Goal: Information Seeking & Learning: Learn about a topic

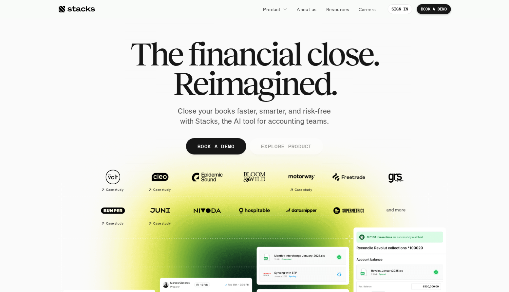
click at [267, 147] on p "EXPLORE PRODUCT" at bounding box center [286, 147] width 51 height 10
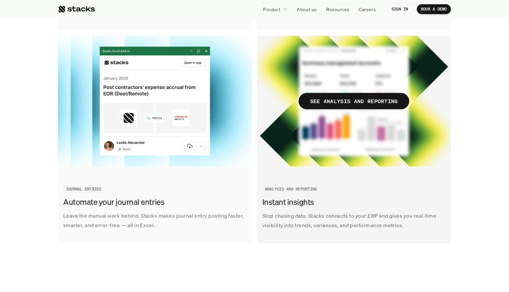
scroll to position [979, 0]
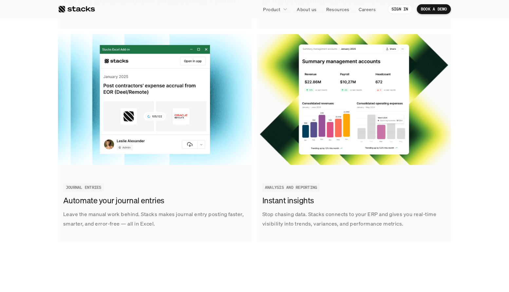
click at [254, 129] on div "Track tasks, automate reconciliations, and stay audit-ready — all in one place.…" at bounding box center [254, 137] width 393 height 633
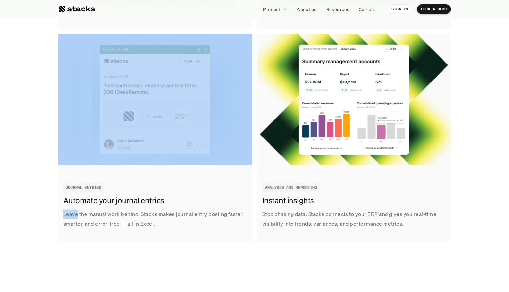
click at [254, 129] on div "Track tasks, automate reconciliations, and stay audit-ready — all in one place.…" at bounding box center [254, 137] width 393 height 633
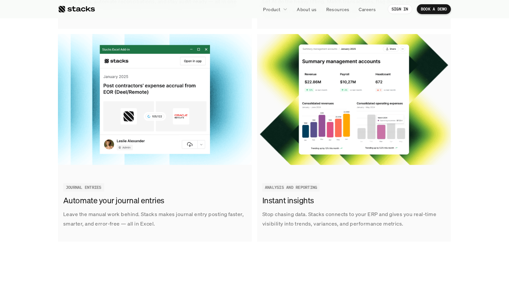
click at [254, 129] on div "Track tasks, automate reconciliations, and stay audit-ready — all in one place.…" at bounding box center [254, 137] width 393 height 633
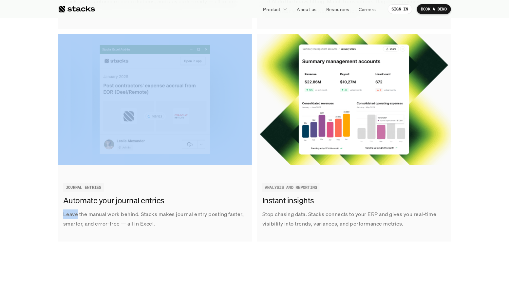
click at [254, 129] on div "Track tasks, automate reconciliations, and stay audit-ready — all in one place.…" at bounding box center [254, 137] width 393 height 633
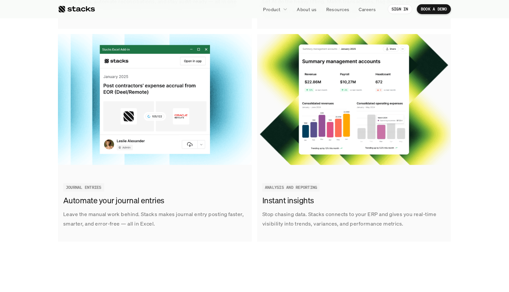
click at [17, 112] on div "Track tasks, automate reconciliations, and stay audit-ready — all in one place.…" at bounding box center [254, 137] width 499 height 633
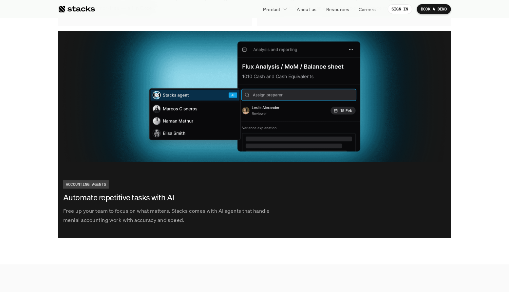
scroll to position [1194, 0]
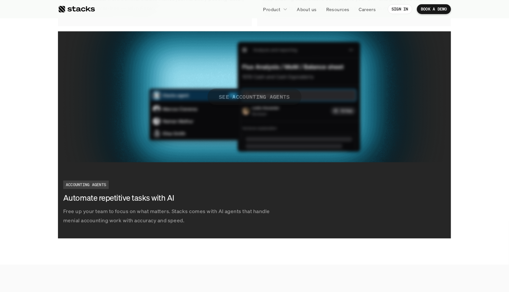
click at [257, 97] on p "SEE ACCOUNTING AGENTS" at bounding box center [254, 97] width 71 height 10
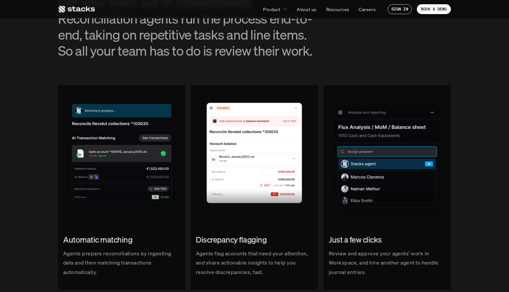
scroll to position [712, 0]
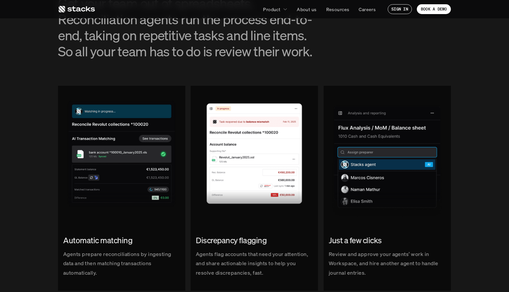
click at [66, 151] on img at bounding box center [121, 151] width 127 height 131
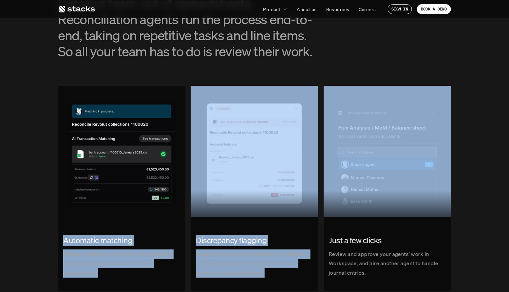
drag, startPoint x: 42, startPoint y: 132, endPoint x: 398, endPoint y: 187, distance: 360.3
click at [398, 187] on div "Automatic matching Agents prepare reconciliations by ingesting data and then ma…" at bounding box center [254, 194] width 499 height 217
click at [480, 186] on div "Automatic matching Agents prepare reconciliations by ingesting data and then ma…" at bounding box center [254, 194] width 499 height 217
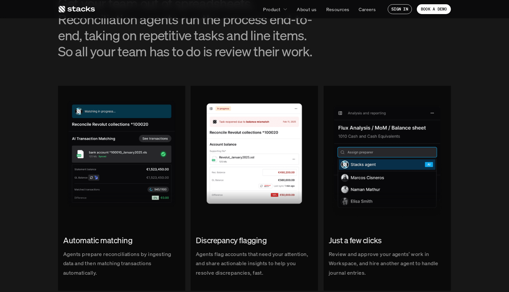
scroll to position [773, 0]
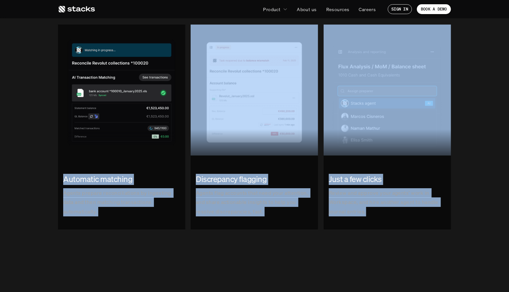
drag, startPoint x: 470, startPoint y: 217, endPoint x: 59, endPoint y: 100, distance: 427.0
click at [59, 100] on div "Automatic matching Agents prepare reconciliations by ingesting data and then ma…" at bounding box center [254, 133] width 499 height 217
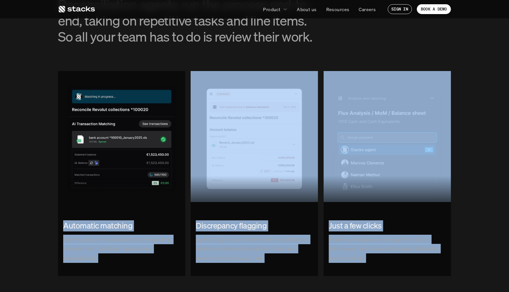
scroll to position [727, 0]
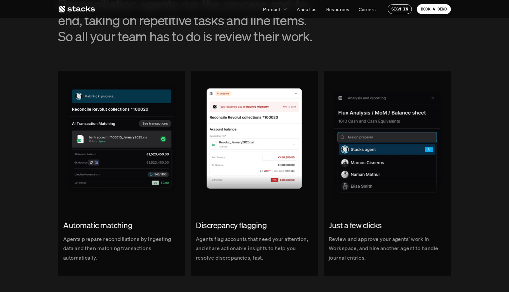
click at [32, 120] on div "Automatic matching Agents prepare reconciliations by ingesting data and then ma…" at bounding box center [254, 179] width 499 height 217
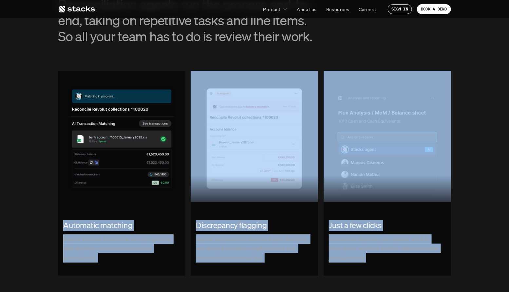
drag, startPoint x: 32, startPoint y: 120, endPoint x: 451, endPoint y: 261, distance: 441.7
click at [451, 261] on div "Automatic matching Agents prepare reconciliations by ingesting data and then ma…" at bounding box center [254, 179] width 499 height 217
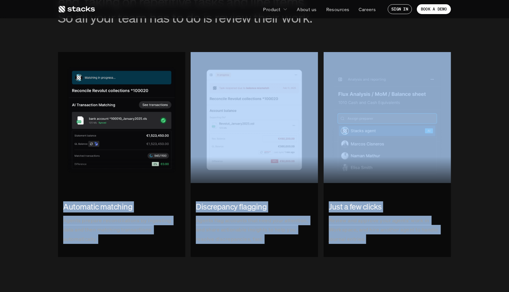
scroll to position [752, 0]
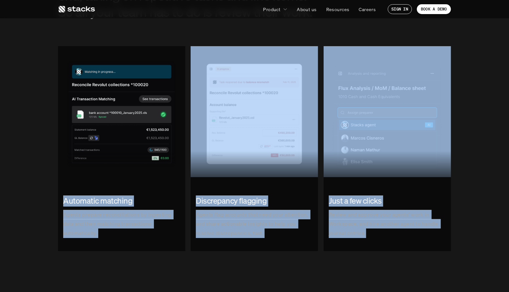
click at [461, 221] on div "Automatic matching Agents prepare reconciliations by ingesting data and then ma…" at bounding box center [254, 154] width 499 height 217
drag, startPoint x: 469, startPoint y: 233, endPoint x: 108, endPoint y: 127, distance: 376.0
click at [108, 127] on div "Automatic matching Agents prepare reconciliations by ingesting data and then ma…" at bounding box center [254, 154] width 499 height 217
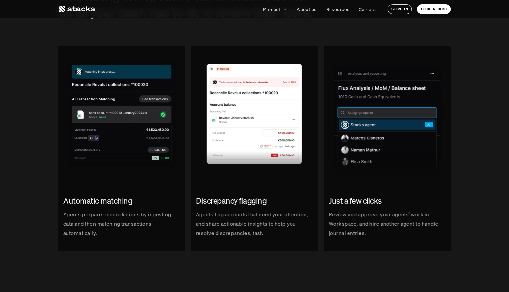
click at [0, 106] on section "RECONCILIATIONS Your reconciliations agent Get your team out of spreadsheets. R…" at bounding box center [254, 91] width 509 height 409
click at [98, 202] on h2 "Automatic matching" at bounding box center [121, 201] width 117 height 11
click at [99, 203] on h2 "Automatic matching" at bounding box center [121, 201] width 117 height 11
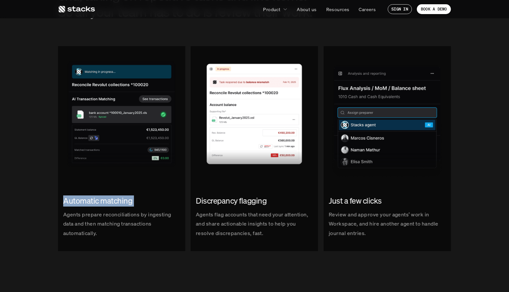
drag, startPoint x: 99, startPoint y: 203, endPoint x: 103, endPoint y: 202, distance: 4.6
click at [103, 202] on h2 "Automatic matching" at bounding box center [121, 201] width 117 height 11
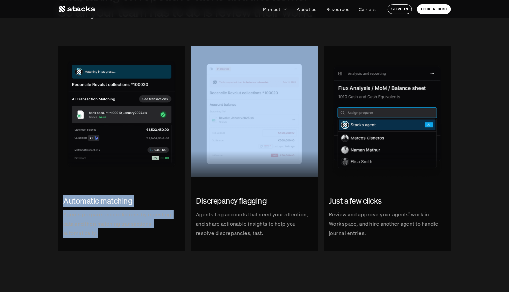
drag, startPoint x: 103, startPoint y: 202, endPoint x: 105, endPoint y: 223, distance: 21.7
click at [105, 223] on div "Automatic matching Agents prepare reconciliations by ingesting data and then ma…" at bounding box center [121, 216] width 127 height 53
click at [105, 223] on p "Agents prepare reconciliations by ingesting data and then matching transactions…" at bounding box center [121, 224] width 117 height 28
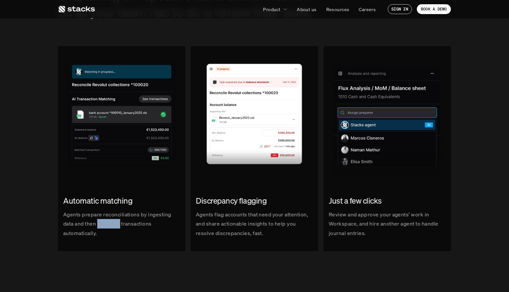
click at [105, 223] on p "Agents prepare reconciliations by ingesting data and then matching transactions…" at bounding box center [121, 224] width 117 height 28
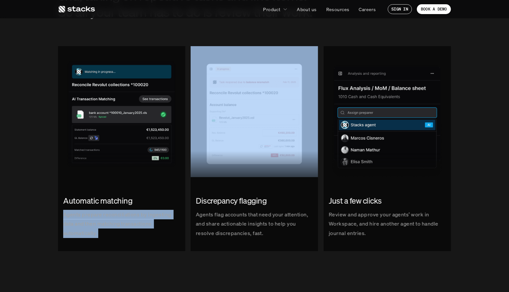
drag, startPoint x: 105, startPoint y: 223, endPoint x: 166, endPoint y: 233, distance: 62.0
click at [166, 233] on p "Agents prepare reconciliations by ingesting data and then matching transactions…" at bounding box center [121, 224] width 117 height 28
click at [138, 220] on p "Agents prepare reconciliations by ingesting data and then matching transactions…" at bounding box center [121, 224] width 117 height 28
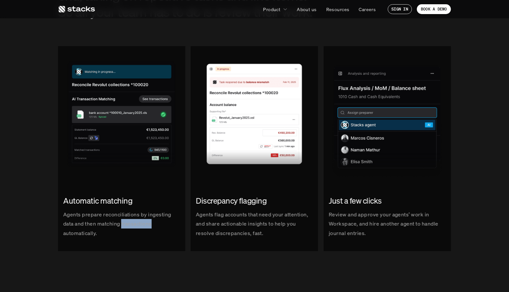
click at [138, 220] on p "Agents prepare reconciliations by ingesting data and then matching transactions…" at bounding box center [121, 224] width 117 height 28
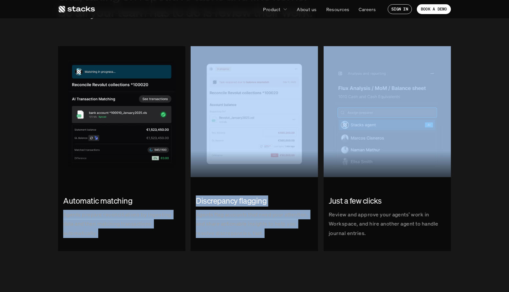
drag, startPoint x: 138, startPoint y: 220, endPoint x: 229, endPoint y: 228, distance: 91.5
click at [229, 228] on div "Automatic matching Agents prepare reconciliations by ingesting data and then ma…" at bounding box center [254, 154] width 393 height 217
click at [229, 228] on p "Agents flag accounts that need your attention, and share actionable insights to…" at bounding box center [254, 224] width 117 height 28
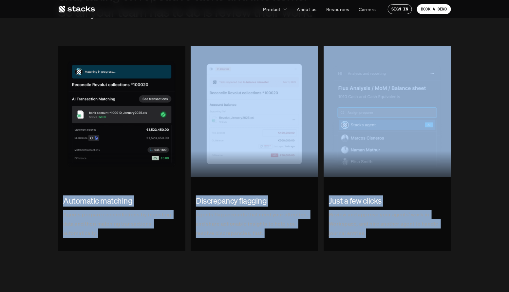
drag, startPoint x: 23, startPoint y: 110, endPoint x: 392, endPoint y: 258, distance: 396.9
click at [392, 258] on div "Automatic matching Agents prepare reconciliations by ingesting data and then ma…" at bounding box center [254, 154] width 499 height 217
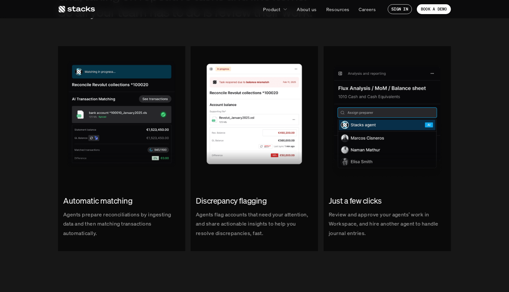
click at [48, 120] on div "Automatic matching Agents prepare reconciliations by ingesting data and then ma…" at bounding box center [254, 154] width 499 height 217
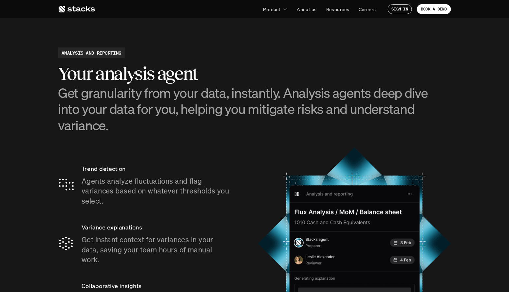
scroll to position [1040, 0]
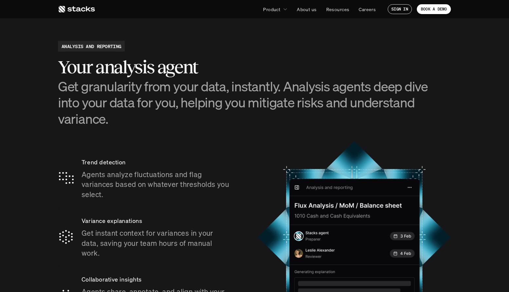
click at [153, 70] on h2 "Your analysis agent" at bounding box center [254, 67] width 393 height 20
drag, startPoint x: 153, startPoint y: 70, endPoint x: 93, endPoint y: 74, distance: 60.4
click at [93, 74] on h2 "Your analysis agent" at bounding box center [254, 67] width 393 height 20
click at [89, 46] on h2 "ANALYSIS AND REPORTING" at bounding box center [92, 46] width 60 height 7
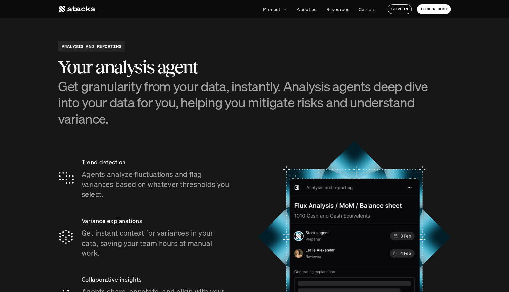
click at [106, 88] on h3 "Get granularity from your data, instantly. Analysis agents deep dive into your …" at bounding box center [254, 102] width 393 height 48
click at [99, 88] on h3 "Get granularity from your data, instantly. Analysis agents deep dive into your …" at bounding box center [254, 102] width 393 height 48
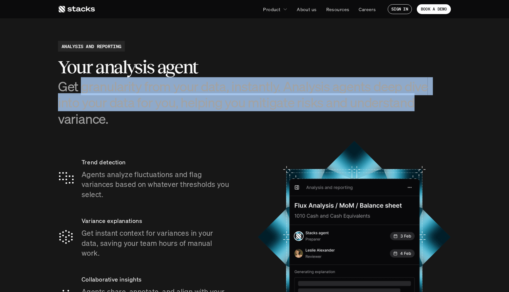
drag, startPoint x: 99, startPoint y: 88, endPoint x: 356, endPoint y: 102, distance: 257.3
click at [356, 102] on h3 "Get granularity from your data, instantly. Analysis agents deep dive into your …" at bounding box center [254, 102] width 393 height 48
click at [350, 106] on h3 "Get granularity from your data, instantly. Analysis agents deep dive into your …" at bounding box center [254, 102] width 393 height 48
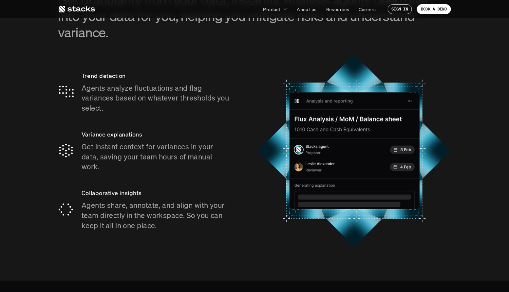
scroll to position [1148, 0]
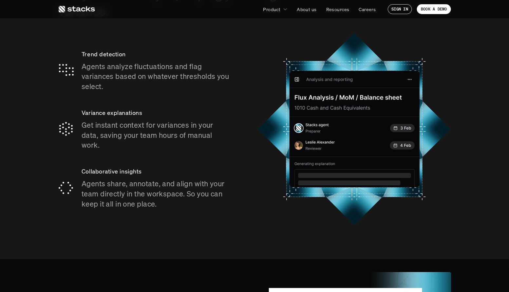
click at [476, 150] on section "ANALYSIS AND REPORTING Your analysis agent Get granularity from your data, inst…" at bounding box center [254, 80] width 509 height 360
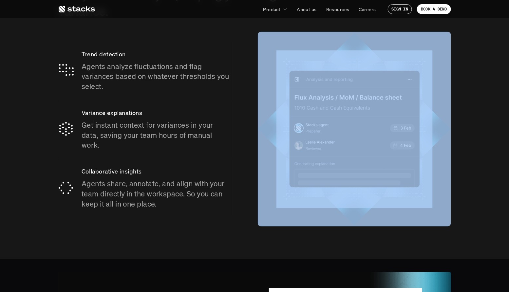
click at [476, 150] on section "ANALYSIS AND REPORTING Your analysis agent Get granularity from your data, inst…" at bounding box center [254, 80] width 509 height 360
click at [474, 161] on section "ANALYSIS AND REPORTING Your analysis agent Get granularity from your data, inst…" at bounding box center [254, 80] width 509 height 360
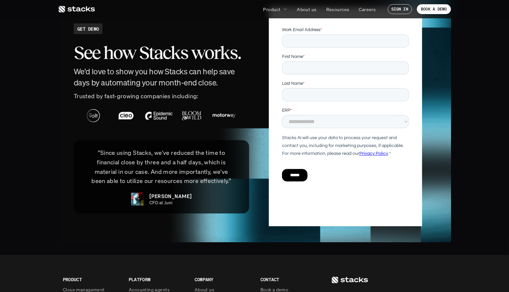
scroll to position [1430, 0]
